Goal: Task Accomplishment & Management: Complete application form

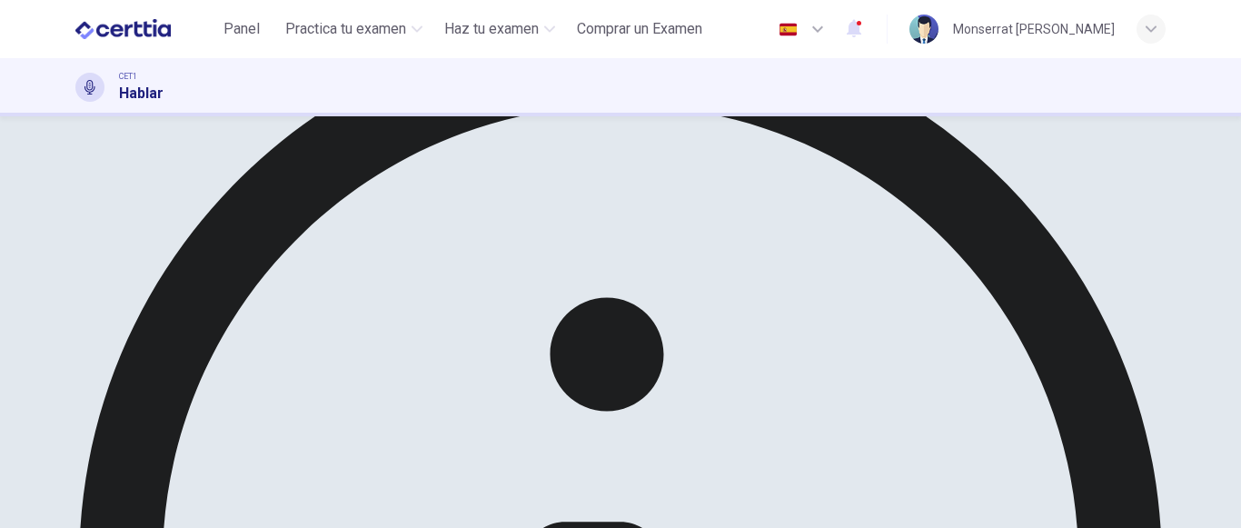
scroll to position [182, 0]
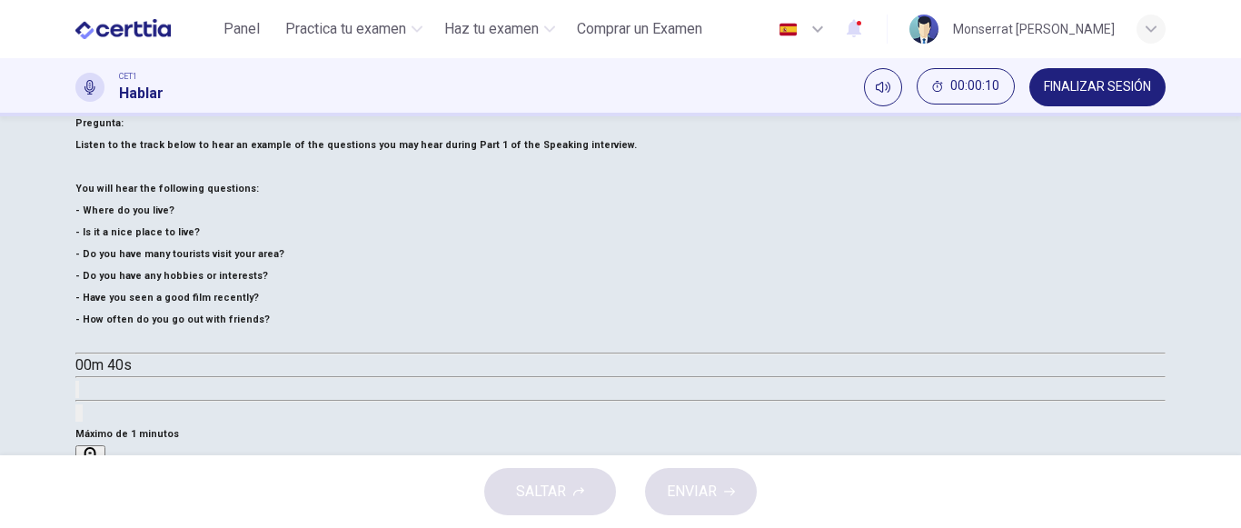
scroll to position [273, 0]
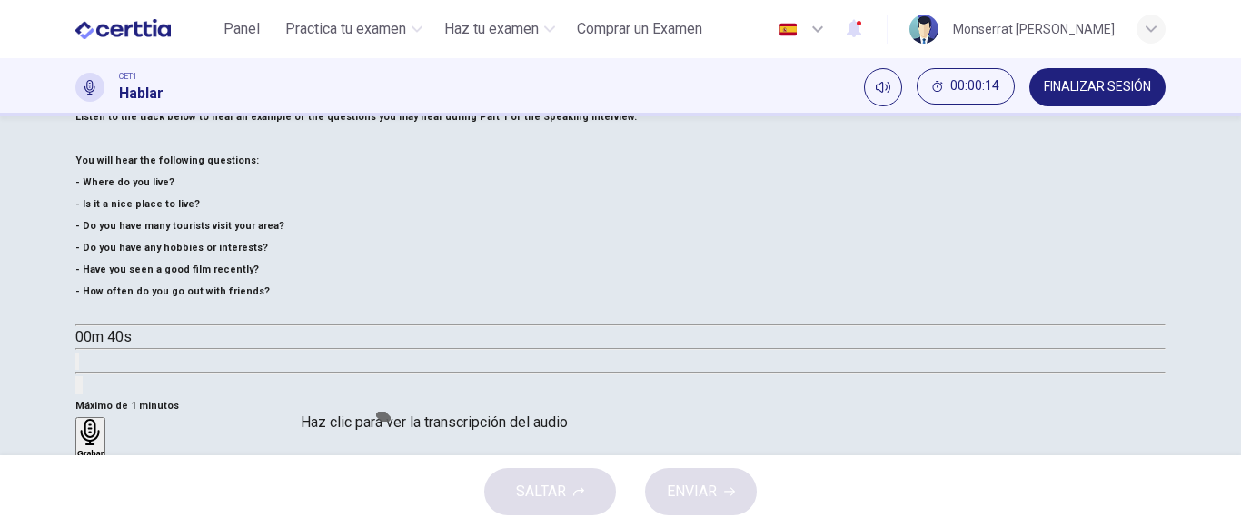
click at [77, 365] on icon "Haz clic para ver la transcripción del audio" at bounding box center [77, 365] width 0 height 0
click at [90, 322] on button "button" at bounding box center [82, 314] width 15 height 15
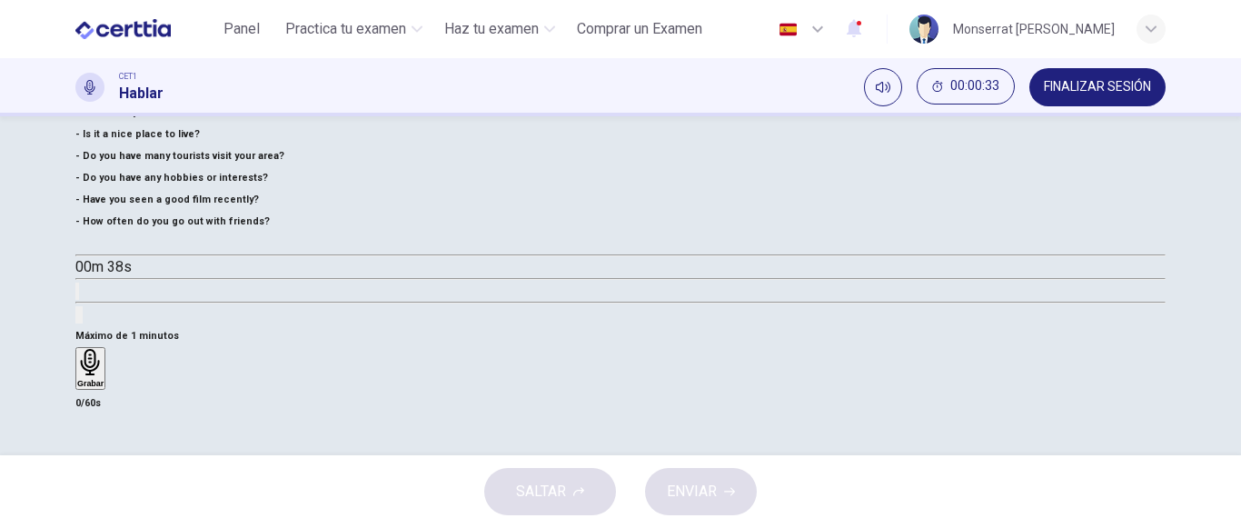
scroll to position [363, 0]
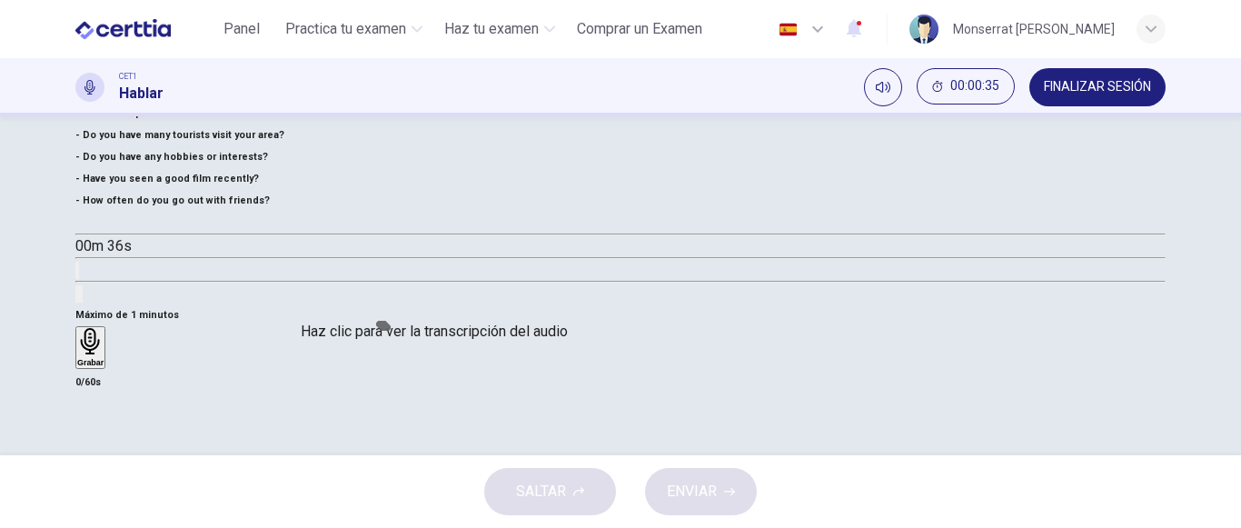
click at [79, 279] on button "Haz clic para ver la transcripción del audio" at bounding box center [77, 270] width 4 height 17
type input "*"
click at [104, 328] on div "Grabar" at bounding box center [90, 347] width 26 height 38
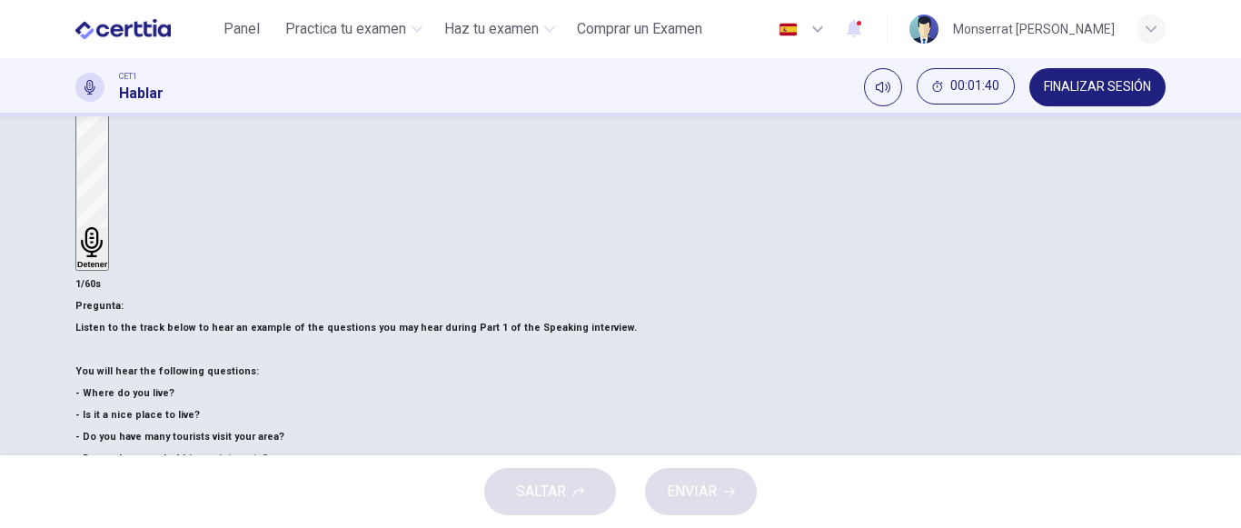
scroll to position [273, 0]
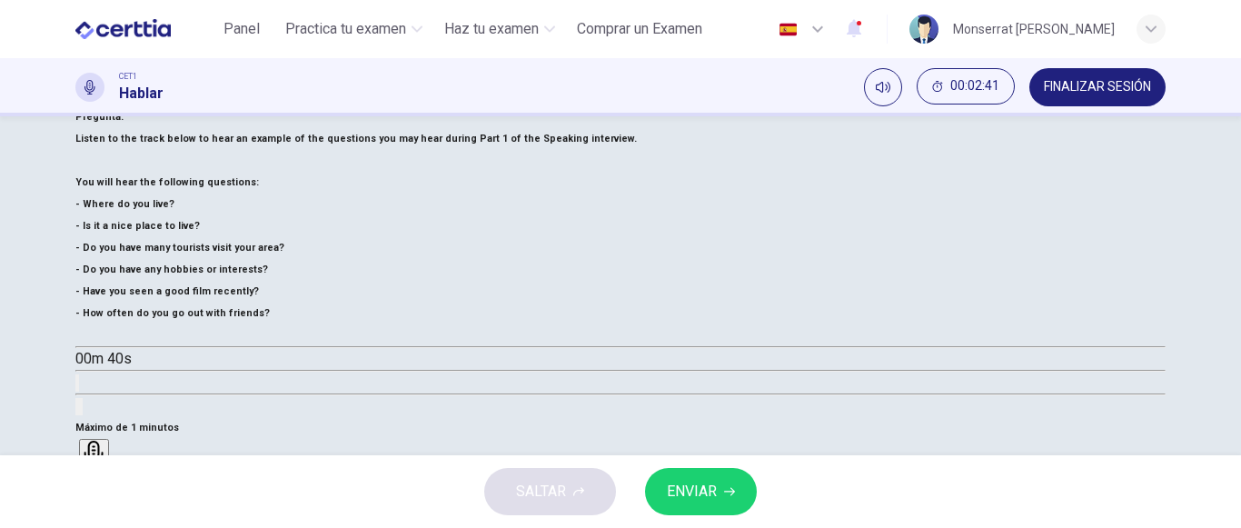
click at [107, 441] on div "Grabar" at bounding box center [94, 460] width 26 height 38
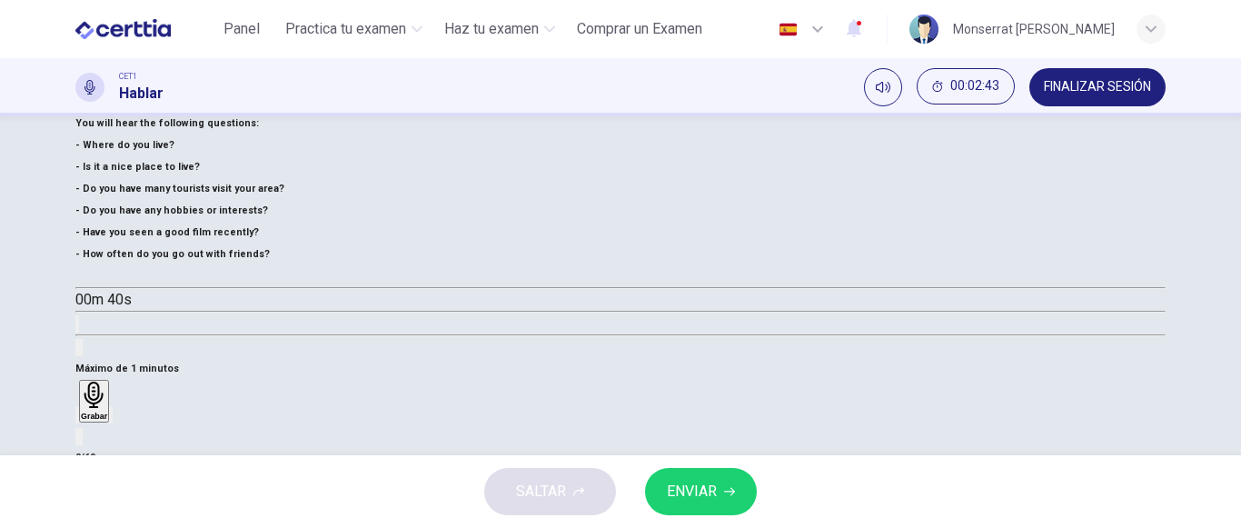
scroll to position [363, 0]
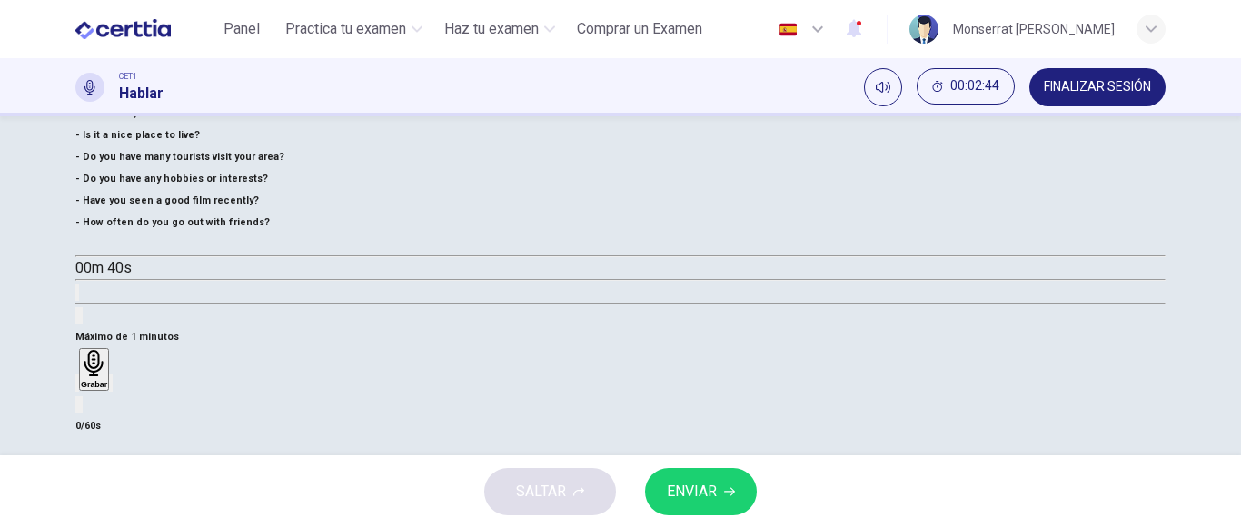
click at [77, 387] on icon "button" at bounding box center [77, 387] width 0 height 0
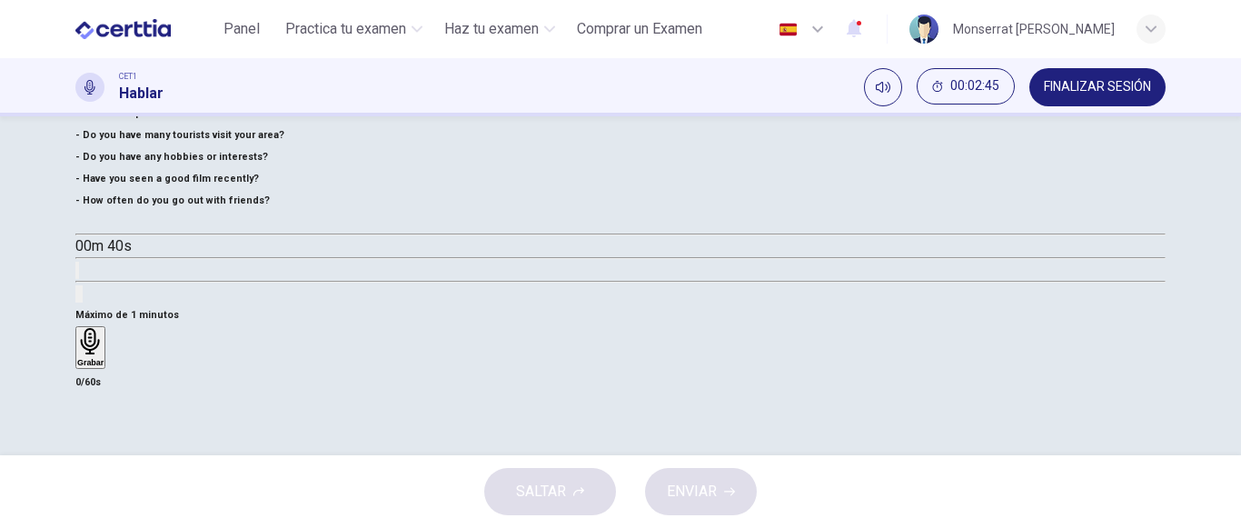
click at [104, 328] on div "Grabar" at bounding box center [90, 347] width 26 height 38
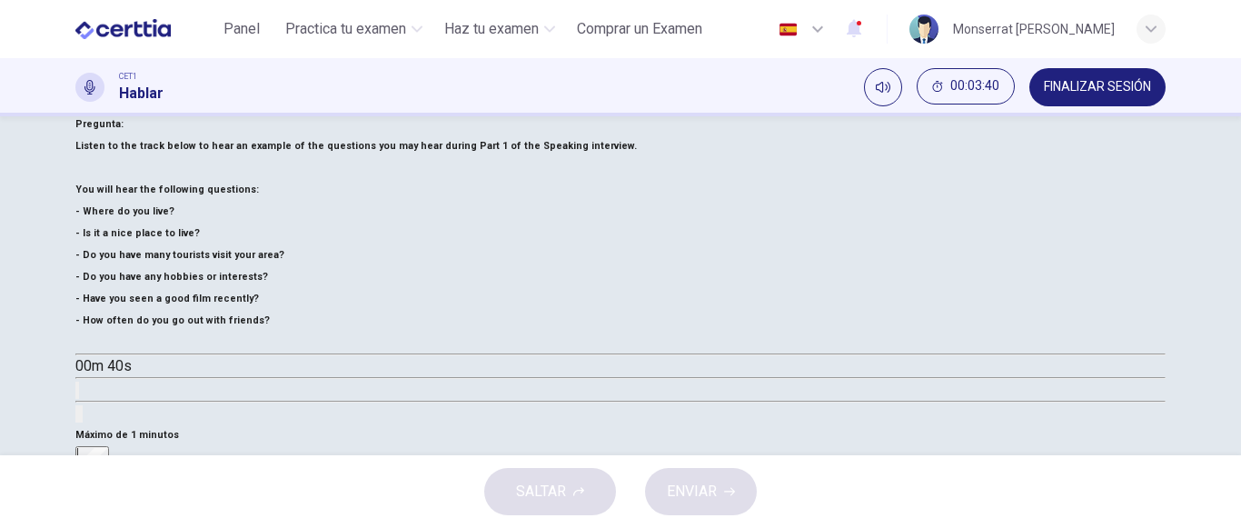
click at [107, 448] on div "Detener" at bounding box center [92, 527] width 30 height 158
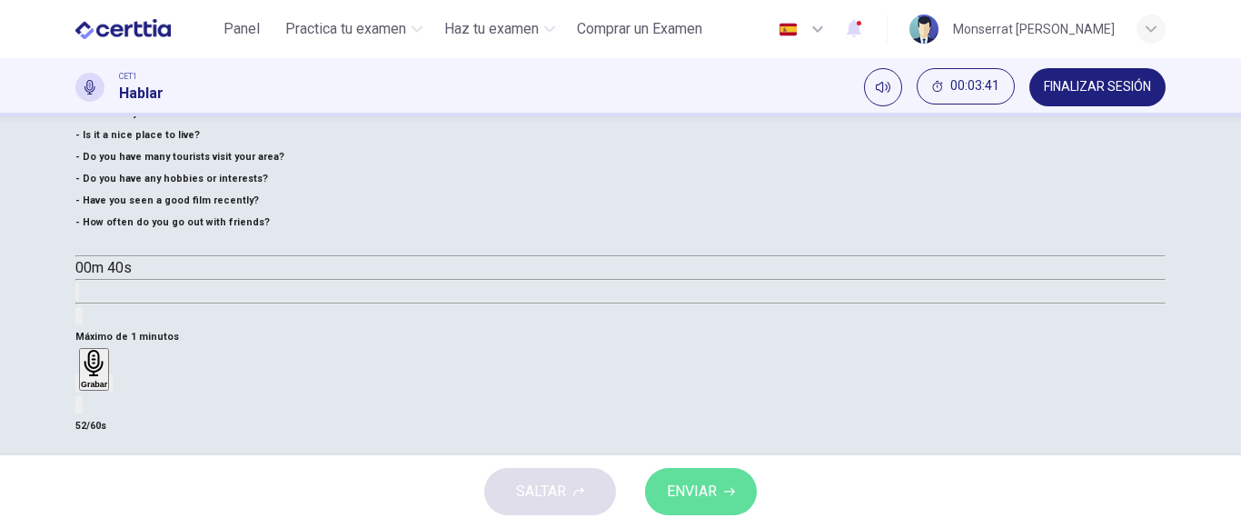
click at [718, 492] on button "ENVIAR" at bounding box center [701, 491] width 112 height 47
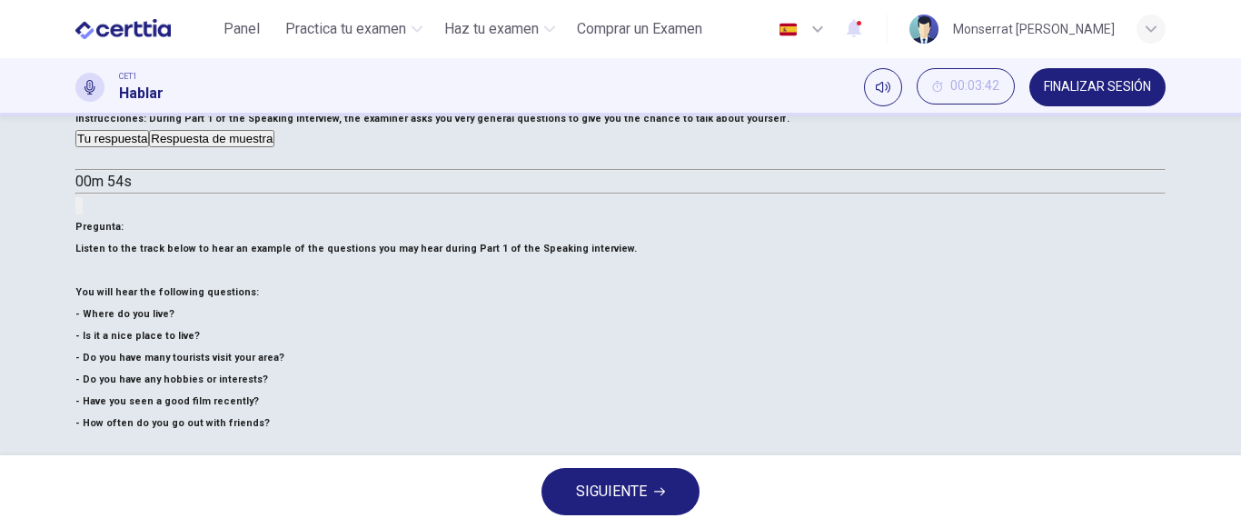
scroll to position [182, 0]
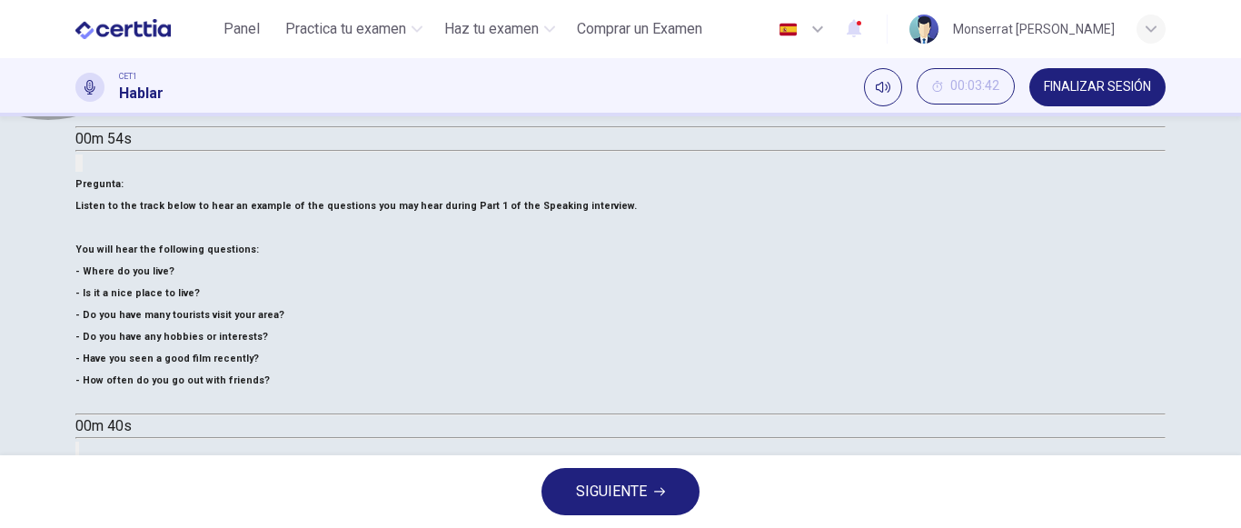
click at [274, 484] on button "Respuesta de muestra" at bounding box center [211, 492] width 125 height 17
click at [149, 484] on button "Tu respuesta" at bounding box center [112, 492] width 74 height 17
click at [274, 484] on button "Respuesta de muestra" at bounding box center [211, 492] width 125 height 17
click at [83, 513] on icon "button" at bounding box center [83, 513] width 0 height 0
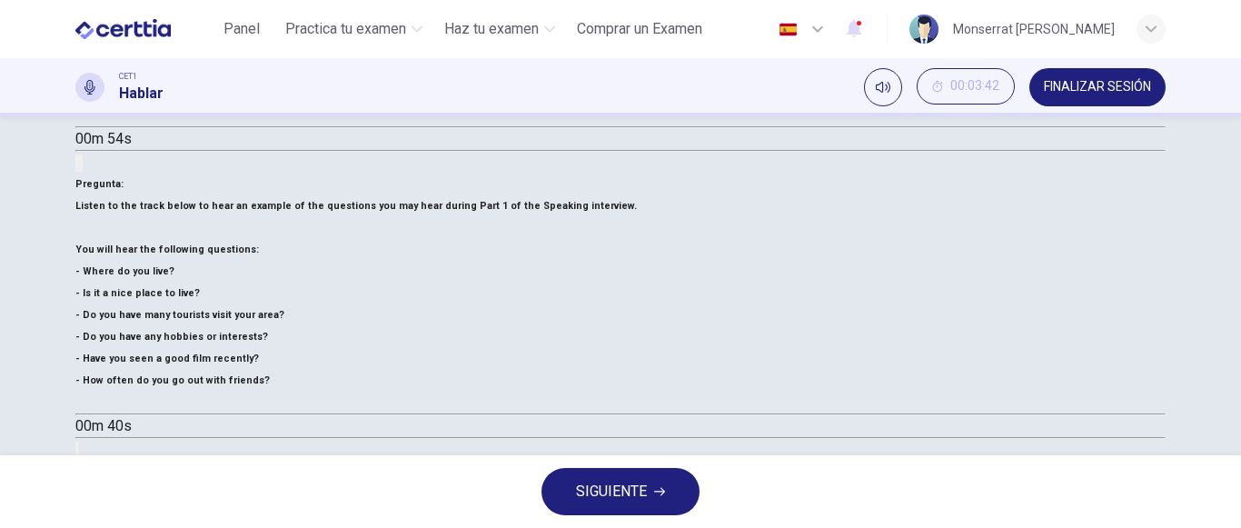
type input "*"
click at [149, 484] on button "Tu respuesta" at bounding box center [112, 492] width 74 height 17
click at [83, 513] on icon "button" at bounding box center [83, 513] width 0 height 0
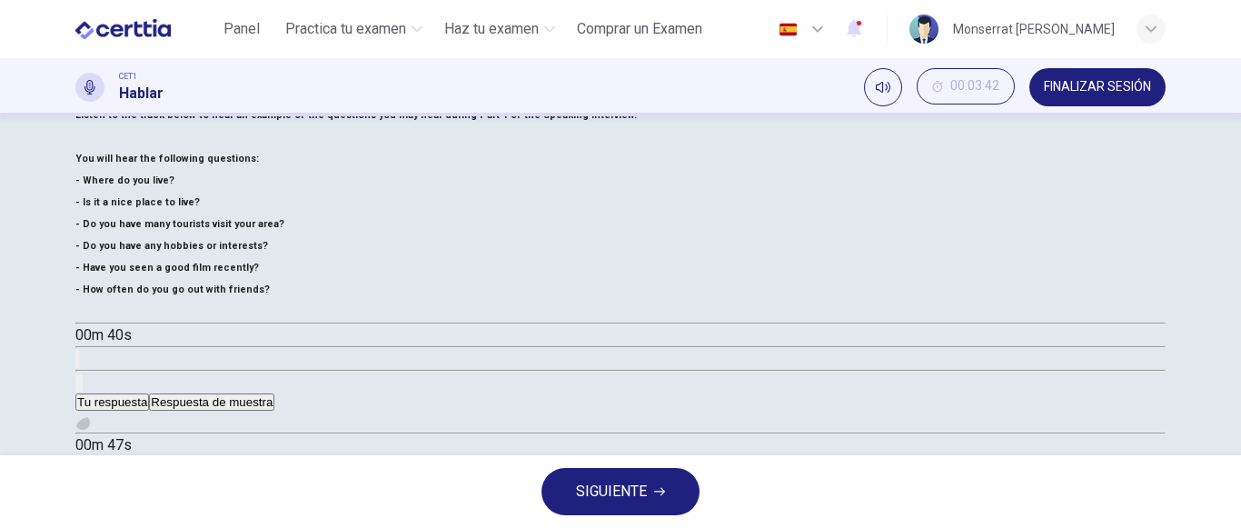
click at [90, 415] on button "button" at bounding box center [82, 422] width 15 height 15
type input "**"
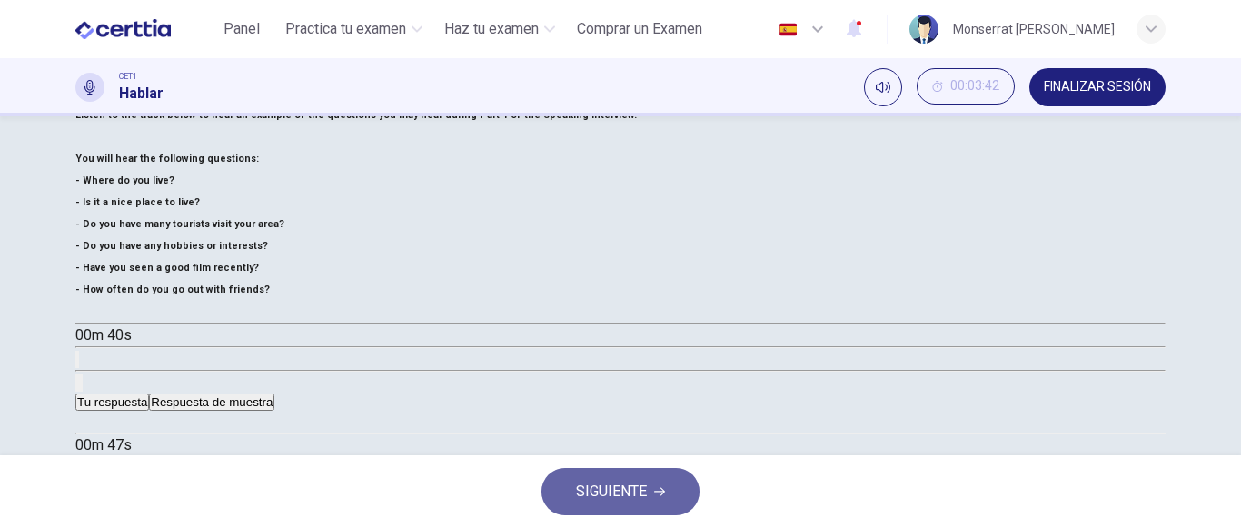
click at [630, 497] on span "SIGUIENTE" at bounding box center [611, 491] width 71 height 25
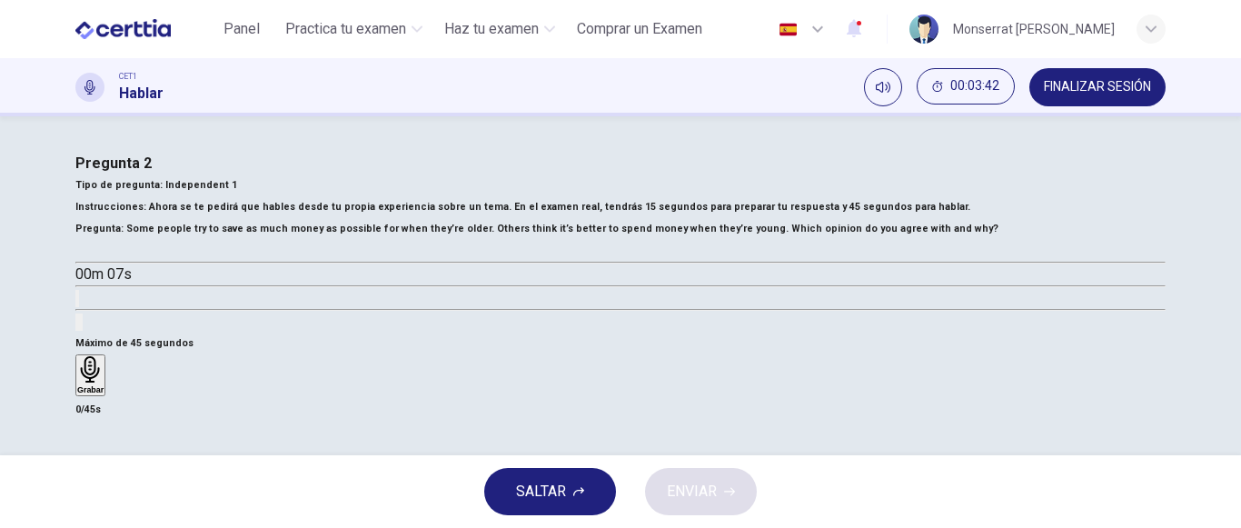
scroll to position [91, 0]
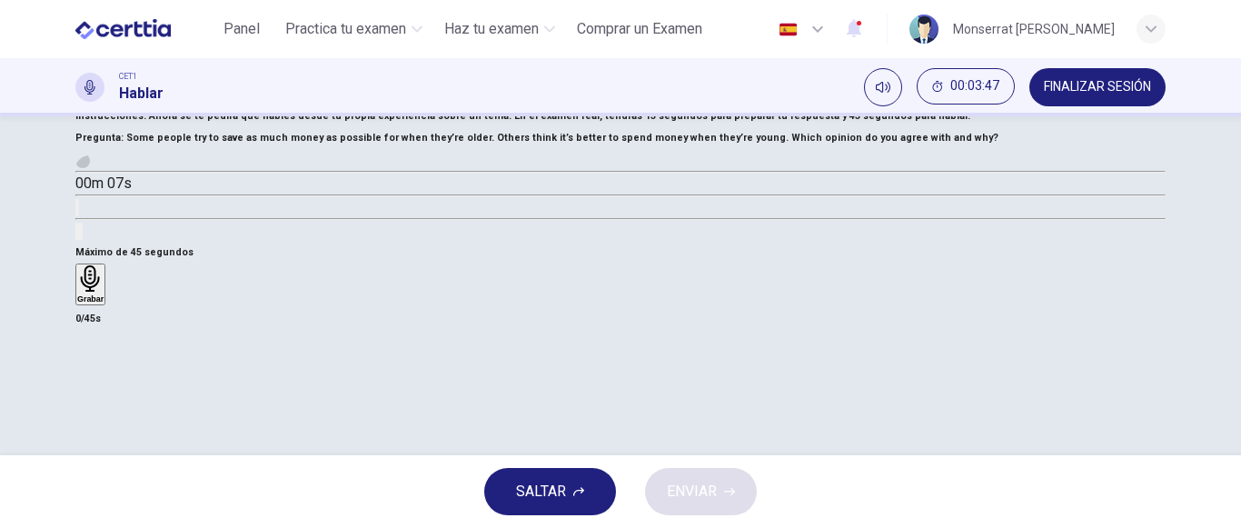
click at [104, 183] on icon "button" at bounding box center [93, 172] width 19 height 22
click at [83, 161] on icon "button" at bounding box center [83, 161] width 0 height 0
click at [104, 183] on icon "button" at bounding box center [93, 172] width 19 height 22
click at [393, 242] on div "00m 03s" at bounding box center [620, 195] width 1090 height 93
click at [79, 216] on button "Haz clic para ver la transcripción del audio" at bounding box center [77, 207] width 4 height 17
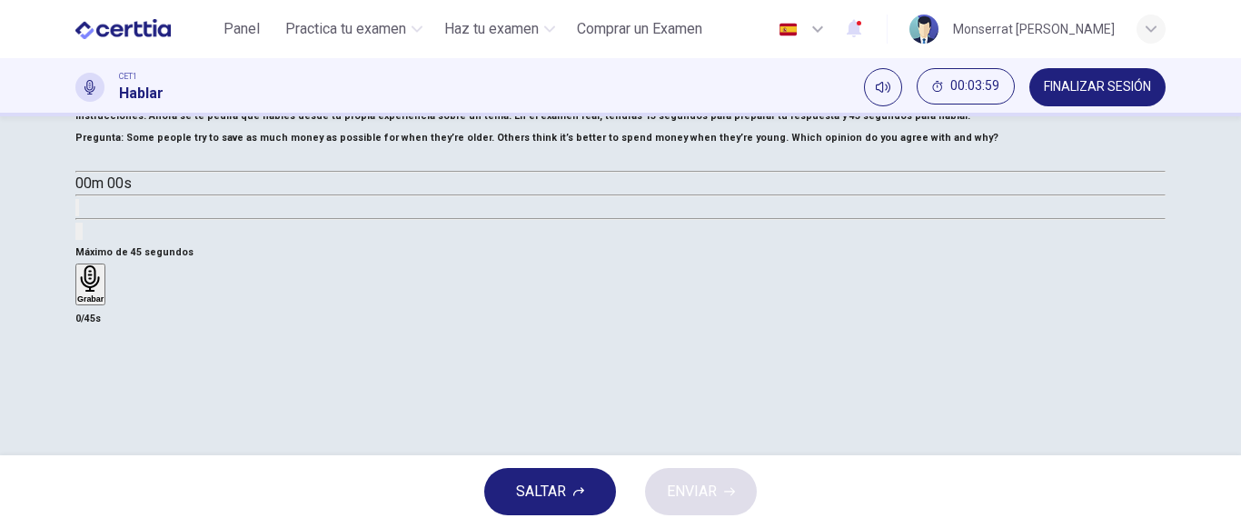
type input "*"
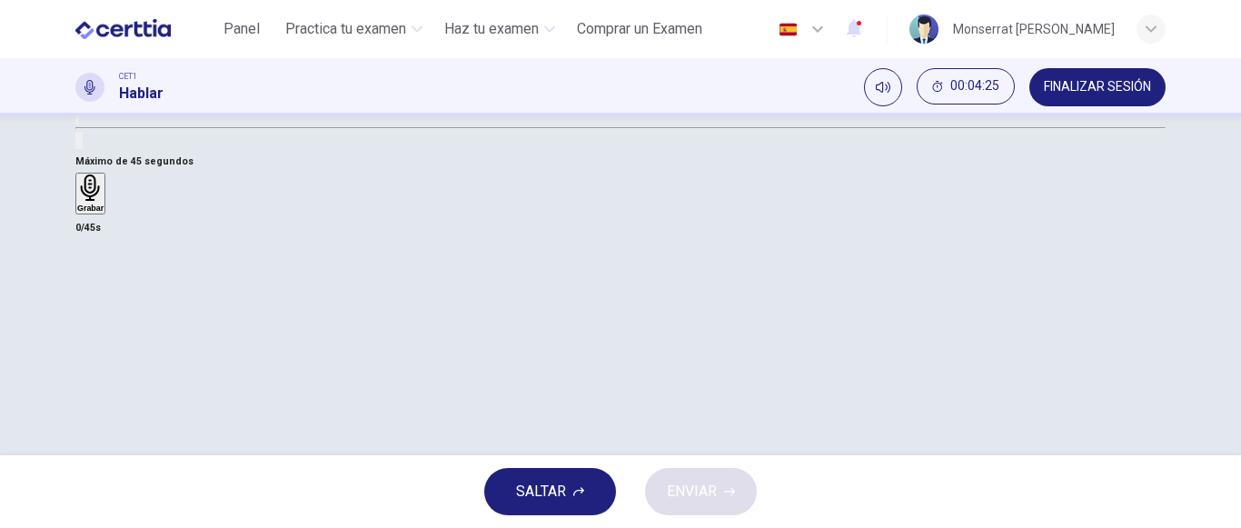
click at [100, 201] on icon "button" at bounding box center [90, 187] width 19 height 26
click at [107, 242] on h6 "Detener" at bounding box center [92, 237] width 30 height 9
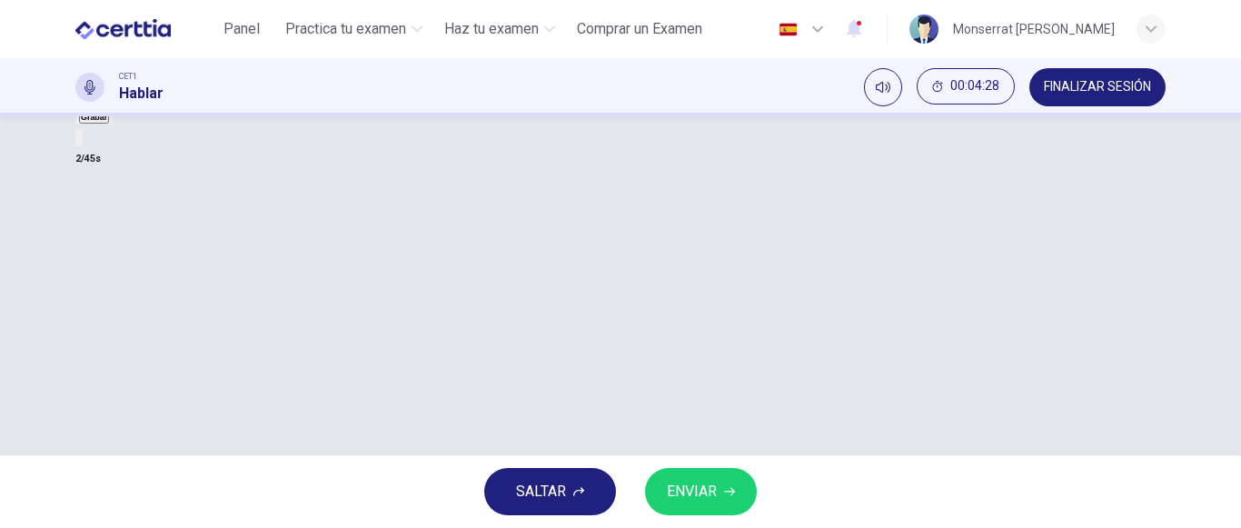
drag, startPoint x: 530, startPoint y: 397, endPoint x: 539, endPoint y: 393, distance: 9.8
click at [77, 120] on icon "button" at bounding box center [77, 120] width 0 height 0
click at [104, 122] on h6 "Grabar" at bounding box center [90, 117] width 26 height 9
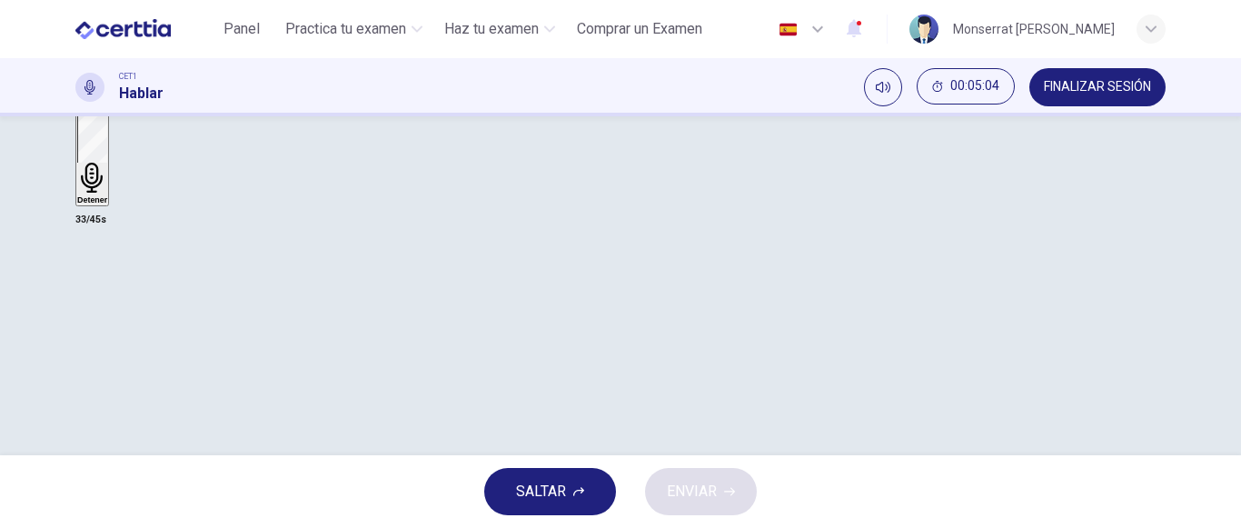
scroll to position [363, 0]
click at [107, 151] on div "Detener" at bounding box center [92, 72] width 30 height 158
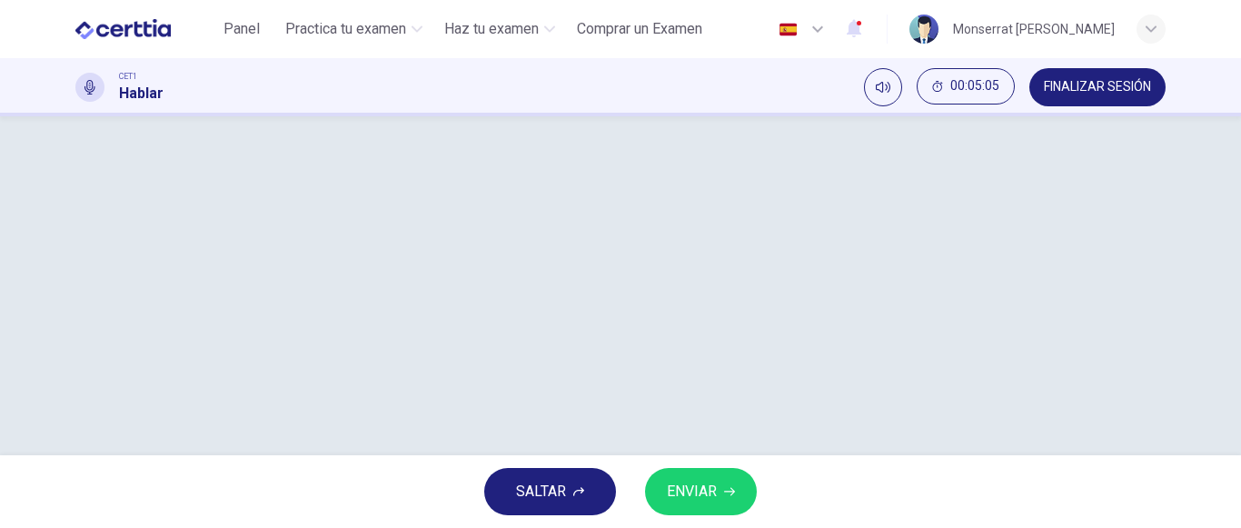
click at [742, 494] on button "ENVIAR" at bounding box center [701, 491] width 112 height 47
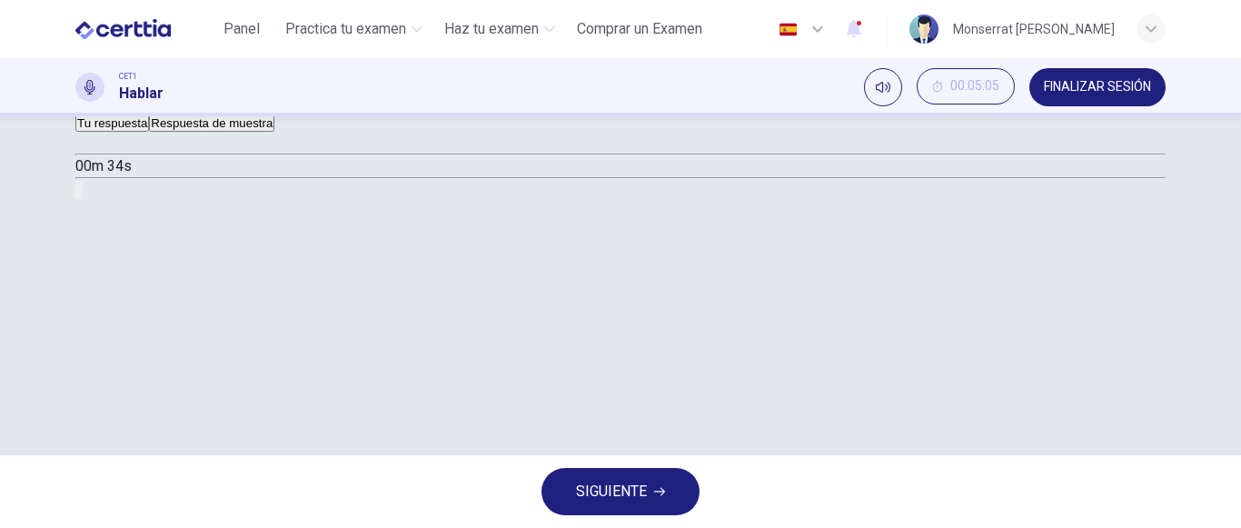
scroll to position [182, 0]
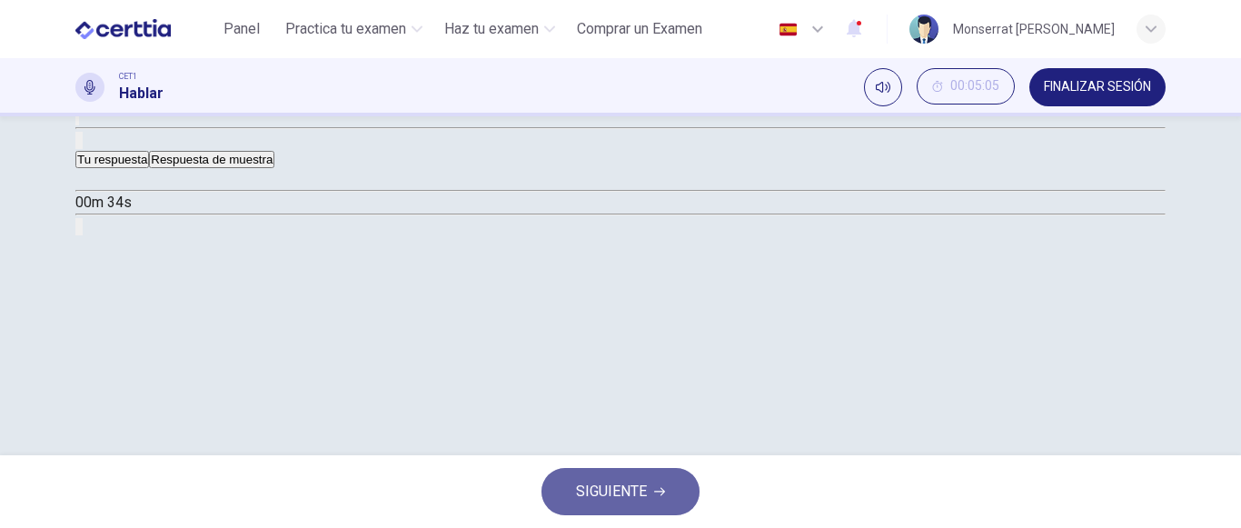
click at [650, 499] on button "SIGUIENTE" at bounding box center [620, 491] width 158 height 47
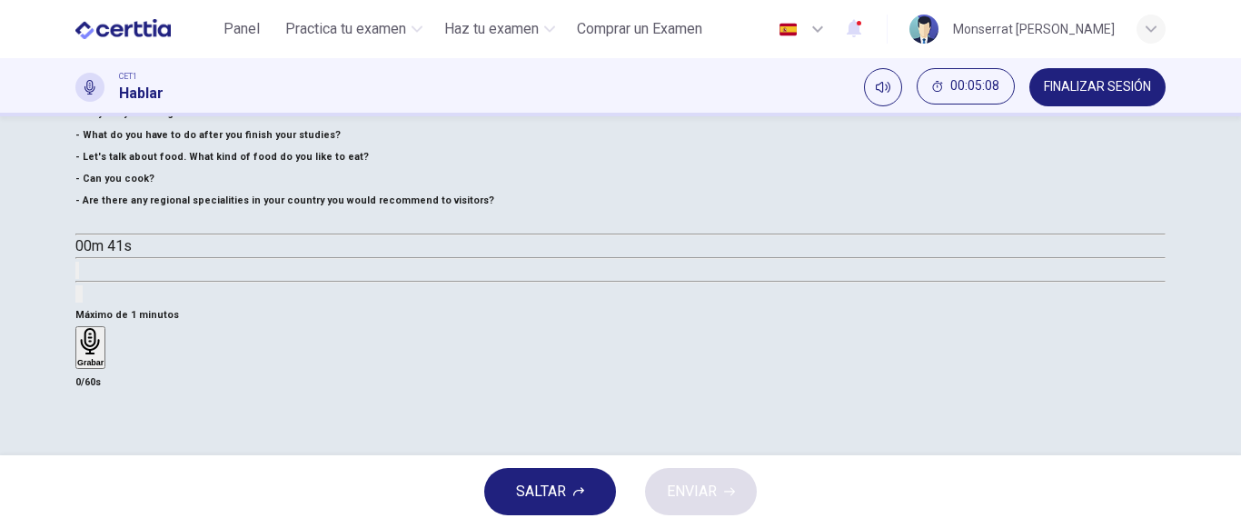
scroll to position [273, 0]
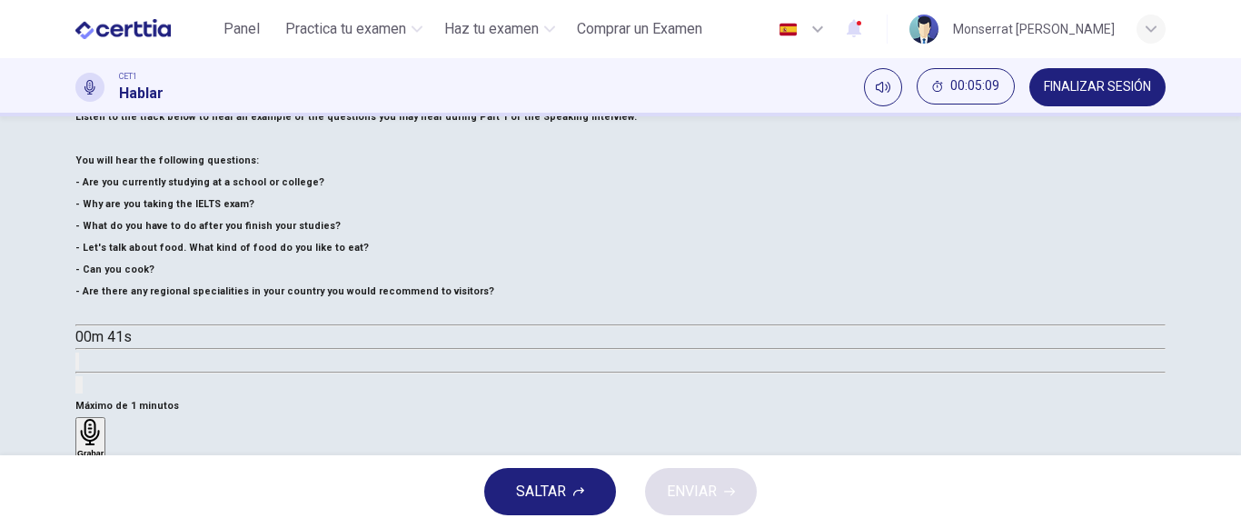
click at [90, 322] on button "button" at bounding box center [82, 314] width 15 height 15
click at [390, 395] on div "00m 27s" at bounding box center [620, 349] width 1090 height 93
click at [97, 387] on icon "Haz clic para ver la transcripción del audio" at bounding box center [87, 376] width 20 height 22
type input "*"
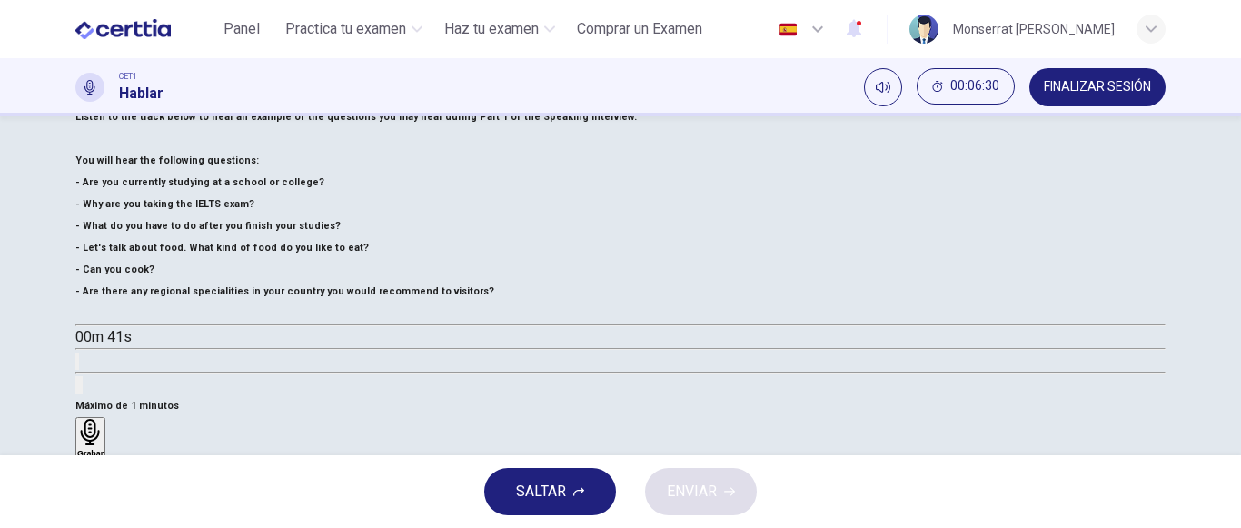
click at [826, 417] on div "Grabar" at bounding box center [620, 439] width 1090 height 45
click at [104, 449] on h6 "Grabar" at bounding box center [90, 453] width 26 height 9
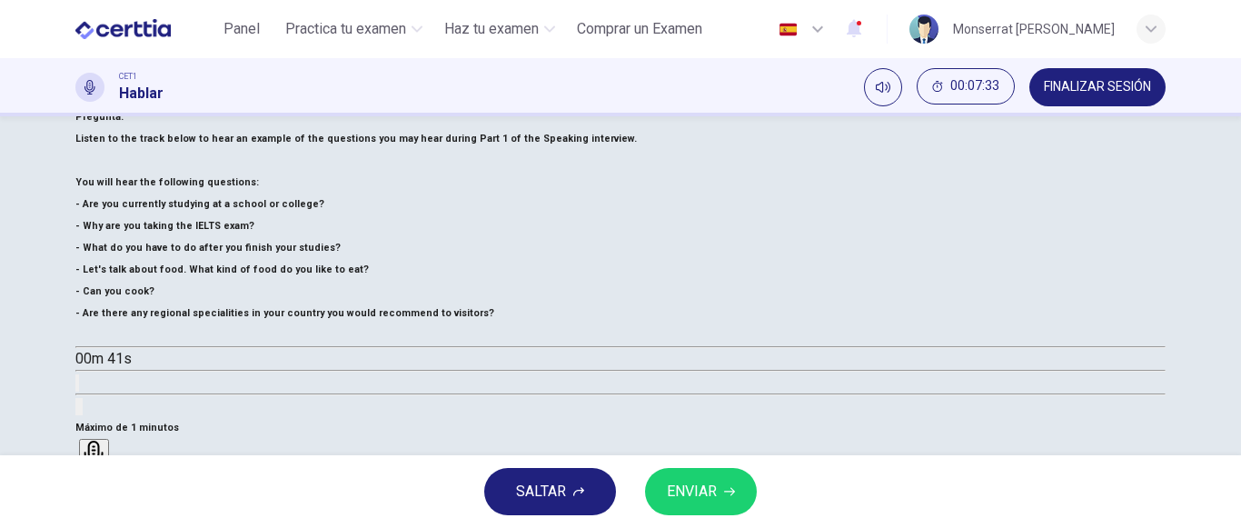
click at [698, 483] on span "ENVIAR" at bounding box center [692, 491] width 50 height 25
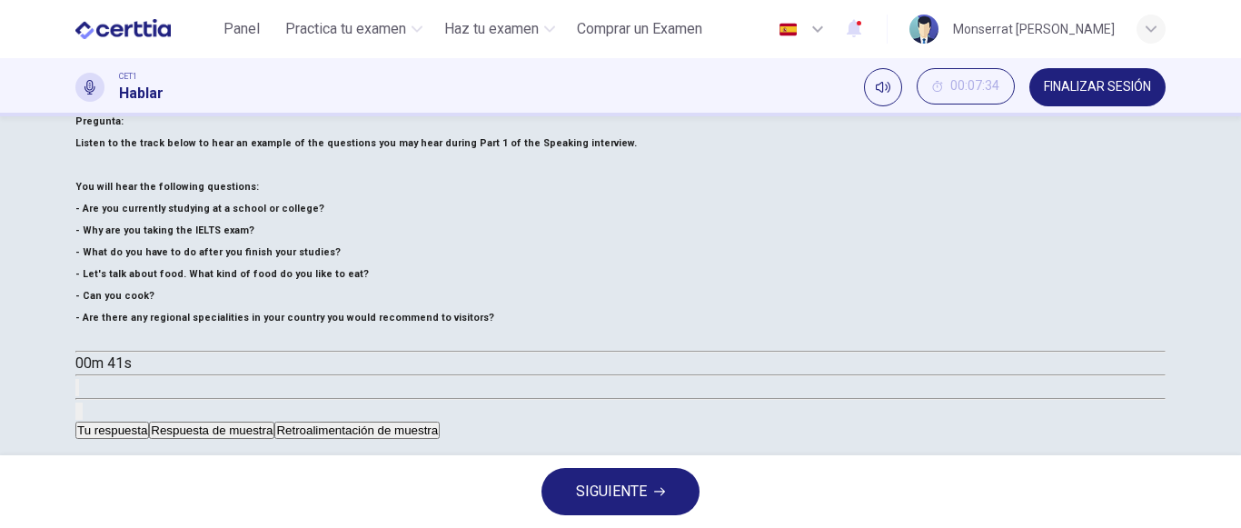
scroll to position [363, 0]
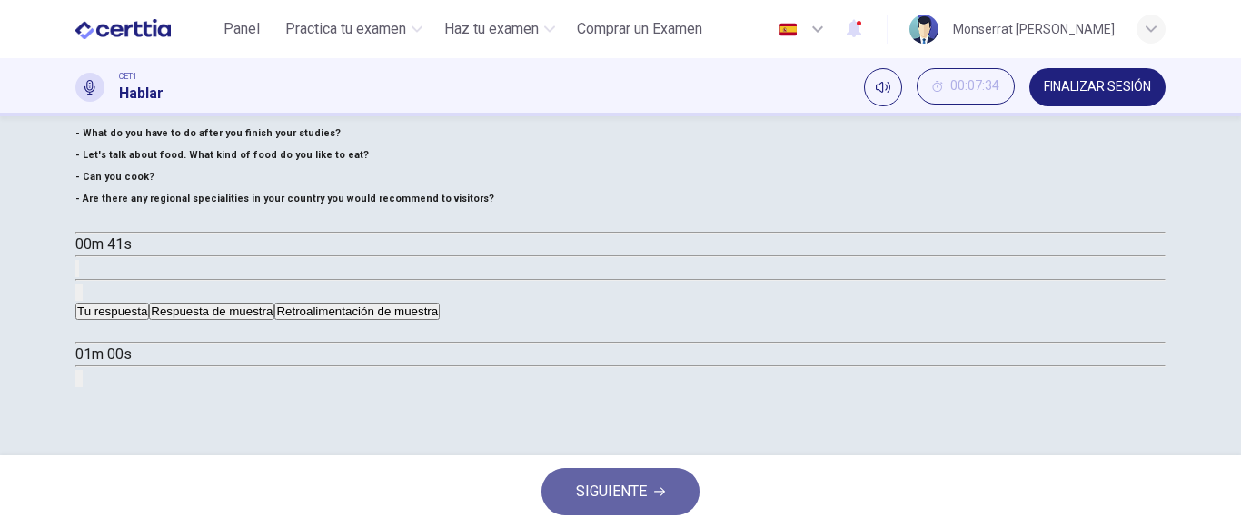
click at [620, 502] on span "SIGUIENTE" at bounding box center [611, 491] width 71 height 25
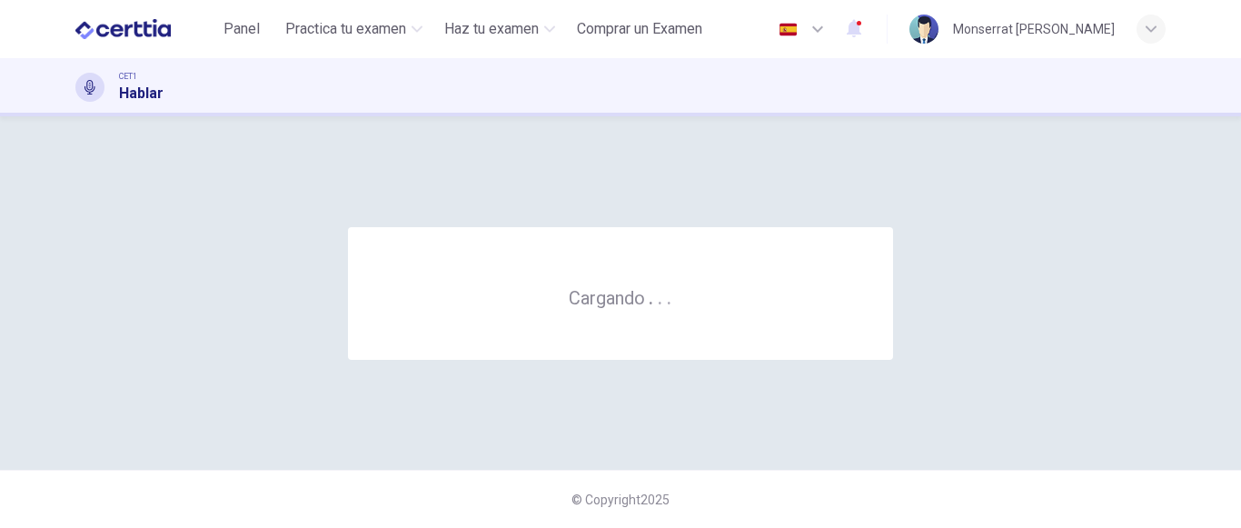
scroll to position [0, 0]
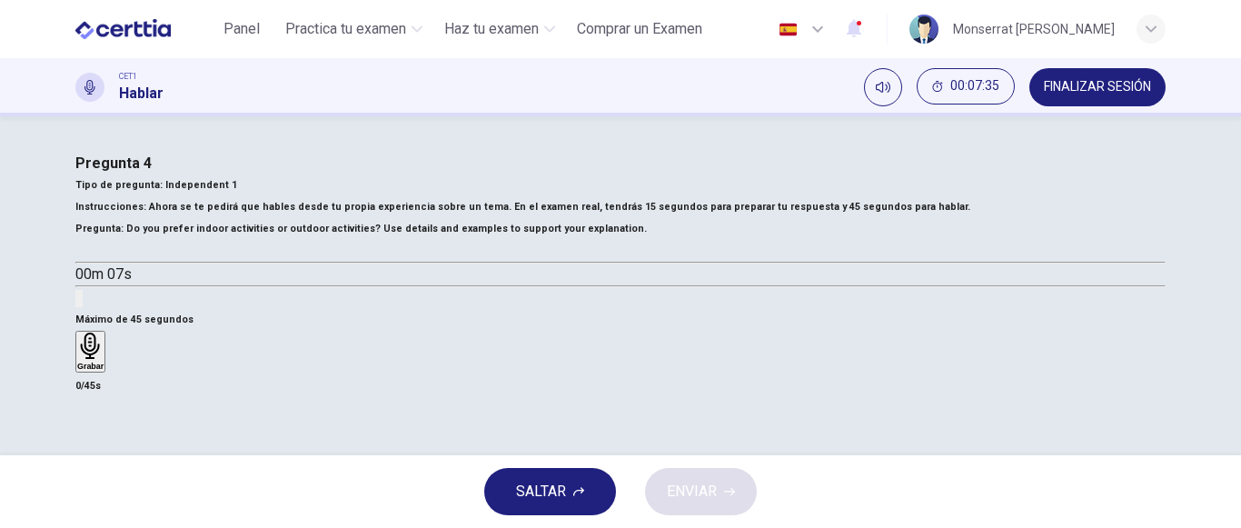
click at [104, 273] on icon "button" at bounding box center [93, 263] width 19 height 22
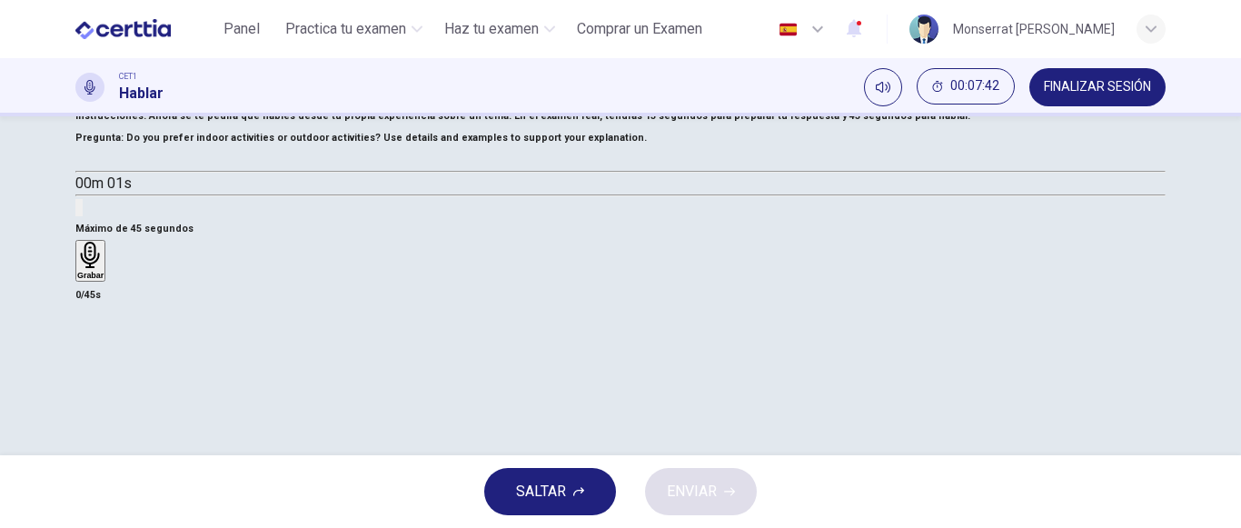
click at [83, 161] on icon "button" at bounding box center [83, 161] width 0 height 0
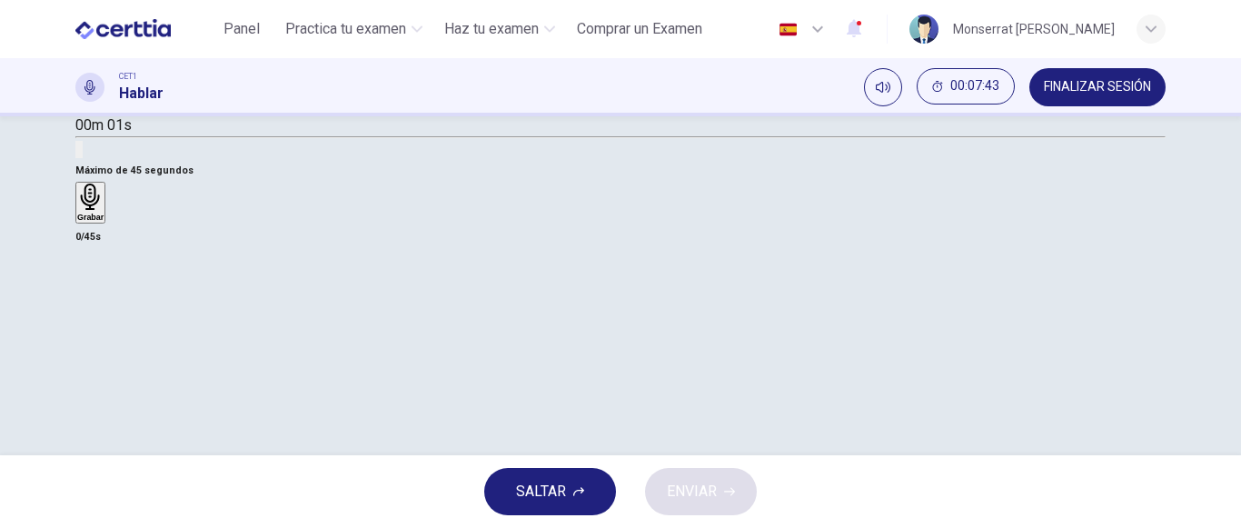
scroll to position [182, 0]
click at [104, 189] on div "Grabar" at bounding box center [90, 170] width 26 height 38
click at [107, 216] on h6 "Detener" at bounding box center [92, 211] width 30 height 9
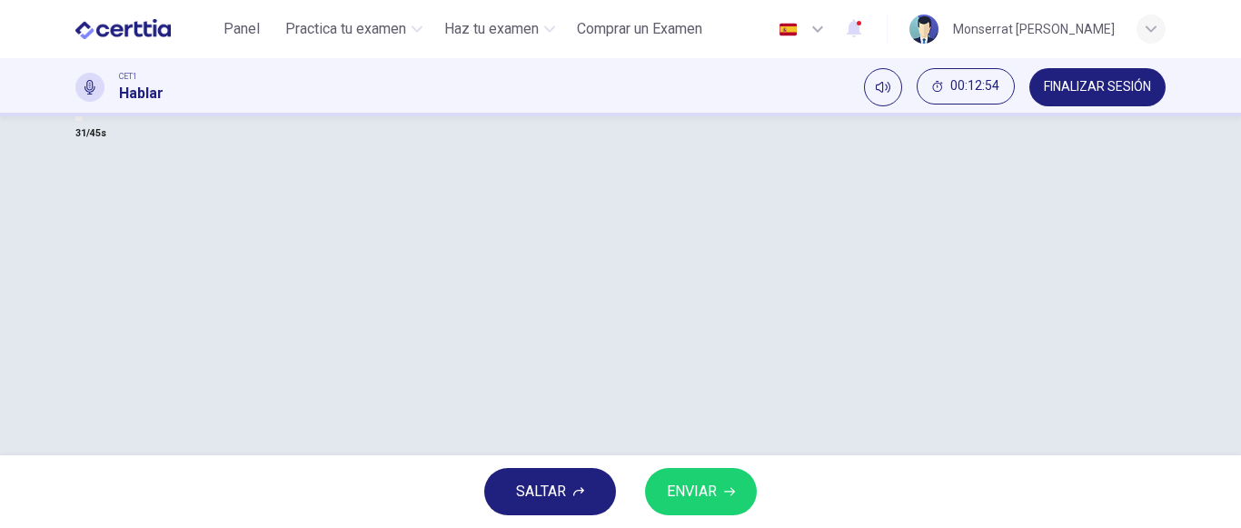
click at [690, 474] on button "ENVIAR" at bounding box center [701, 491] width 112 height 47
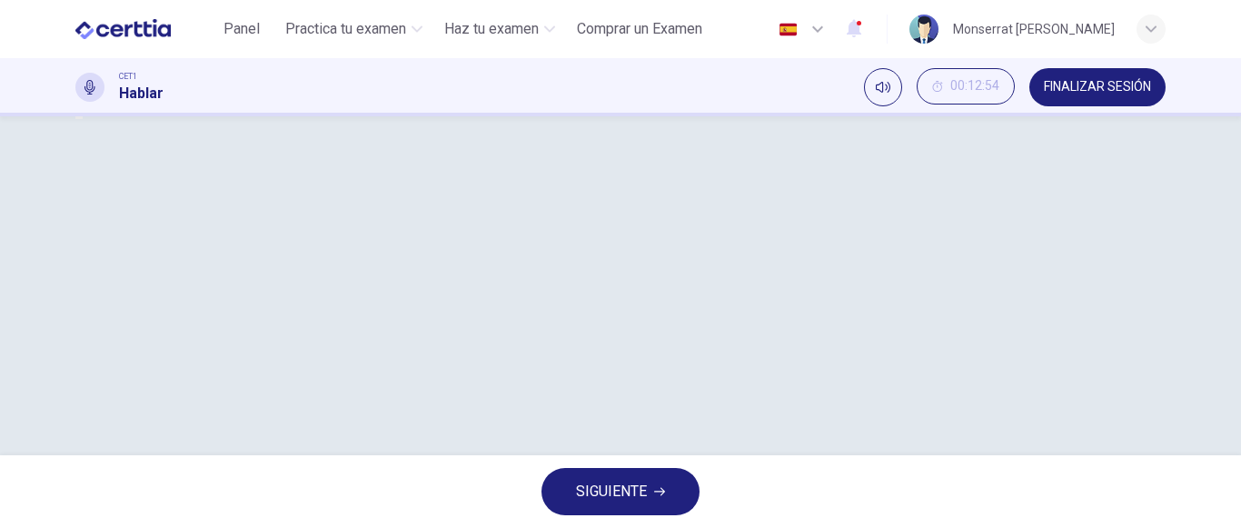
type input "*"
